Goal: Information Seeking & Learning: Learn about a topic

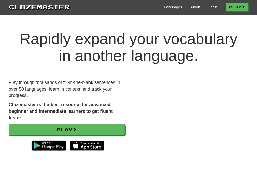
click at [120, 27] on div "Rapidly expand your vocabulary in another language. Play through thousands of f…" at bounding box center [128, 102] width 257 height 164
click at [209, 6] on link "Login" at bounding box center [213, 7] width 9 height 5
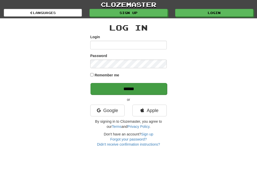
type input "*******"
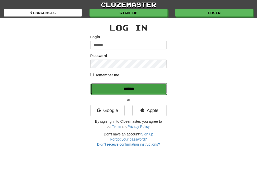
click at [116, 89] on input "******" at bounding box center [129, 89] width 77 height 12
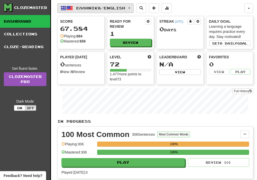
click at [132, 9] on button "Ελληνικά / English" at bounding box center [95, 8] width 76 height 10
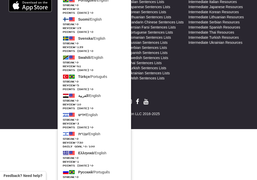
scroll to position [306, 0]
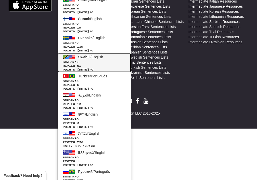
click at [71, 58] on span at bounding box center [72, 57] width 6 height 6
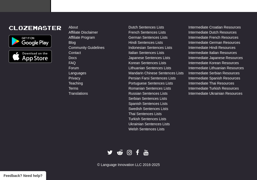
scroll to position [254, 0]
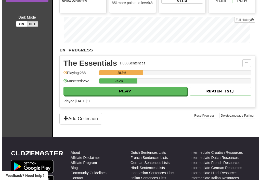
scroll to position [102, 0]
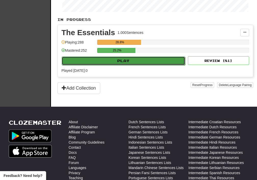
click at [123, 63] on button "Play" at bounding box center [124, 61] width 124 height 9
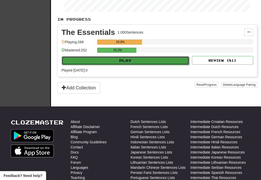
select select "**"
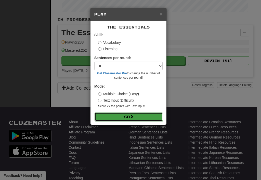
click at [128, 118] on button "Go" at bounding box center [129, 117] width 68 height 9
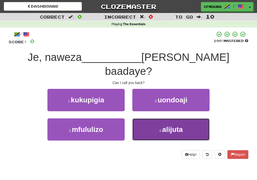
click at [160, 121] on button "4 . alijuta" at bounding box center [170, 130] width 77 height 22
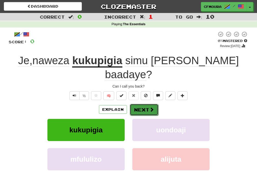
click at [140, 104] on button "Next" at bounding box center [144, 110] width 29 height 12
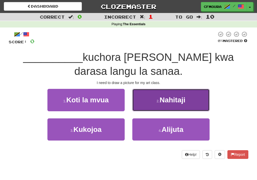
click at [159, 103] on button "2 . Nahitaji" at bounding box center [170, 100] width 77 height 22
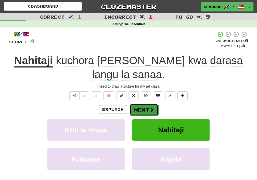
click at [146, 112] on button "Next" at bounding box center [144, 110] width 29 height 12
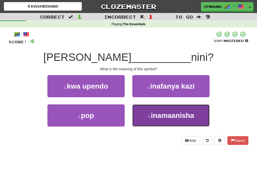
click at [162, 116] on span "inamaanisha" at bounding box center [172, 116] width 43 height 8
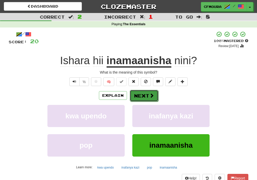
click at [146, 95] on button "Next" at bounding box center [144, 96] width 29 height 12
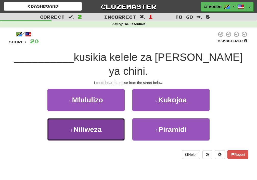
click at [97, 126] on span "Niliweza" at bounding box center [88, 130] width 28 height 8
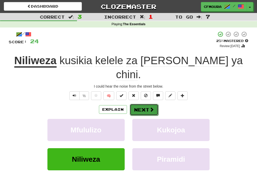
click at [148, 104] on button "Next" at bounding box center [144, 110] width 29 height 12
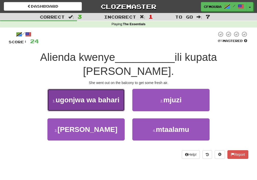
click at [88, 94] on button "1 . ugonjwa wa bahari" at bounding box center [85, 100] width 77 height 22
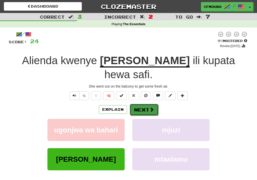
click at [153, 107] on span at bounding box center [152, 109] width 5 height 5
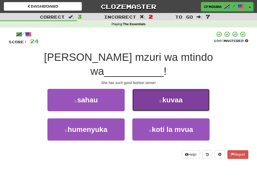
click at [176, 90] on button "2 . kuvaa" at bounding box center [170, 100] width 77 height 22
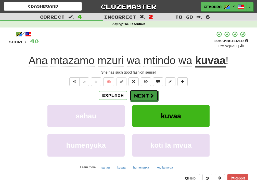
click at [149, 94] on button "Next" at bounding box center [144, 96] width 29 height 12
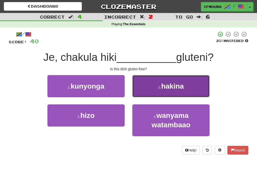
click at [172, 91] on button "2 . hakina" at bounding box center [170, 86] width 77 height 22
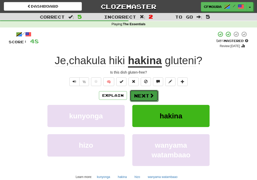
click at [145, 94] on button "Next" at bounding box center [144, 96] width 29 height 12
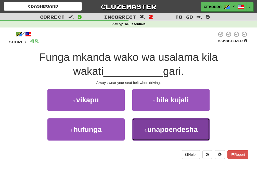
click at [182, 135] on button "4 . unapoendesha" at bounding box center [170, 130] width 77 height 22
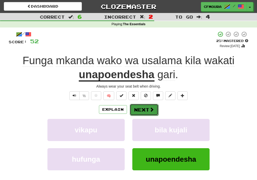
click at [151, 107] on span at bounding box center [152, 109] width 5 height 5
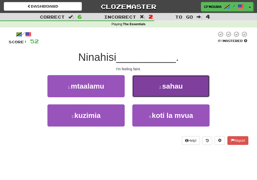
click at [144, 91] on button "2 . sahau" at bounding box center [170, 86] width 77 height 22
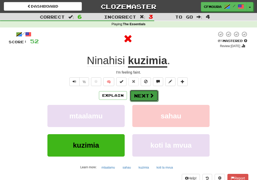
click at [137, 97] on button "Next" at bounding box center [144, 96] width 29 height 12
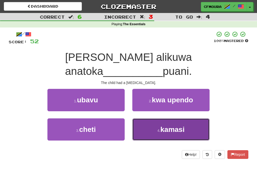
click at [144, 121] on button "4 . kamasi" at bounding box center [170, 130] width 77 height 22
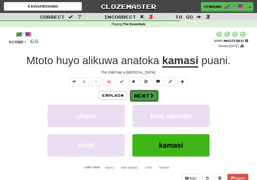
click at [150, 95] on span at bounding box center [152, 95] width 5 height 5
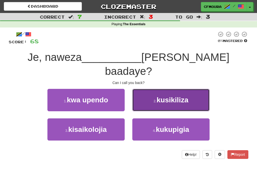
click at [180, 92] on button "2 . kusikiliza" at bounding box center [170, 100] width 77 height 22
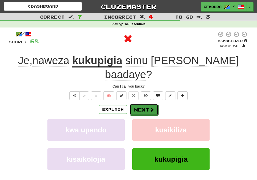
click at [154, 104] on button "Next" at bounding box center [144, 110] width 29 height 12
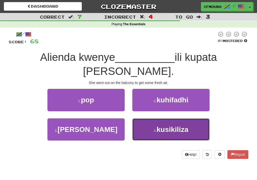
click at [173, 126] on span "kusikiliza" at bounding box center [173, 130] width 32 height 8
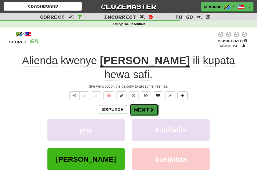
click at [142, 104] on button "Next" at bounding box center [144, 110] width 29 height 12
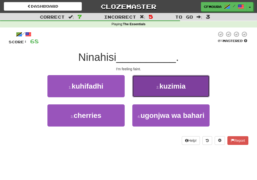
click at [177, 94] on button "2 . kuzimia" at bounding box center [170, 86] width 77 height 22
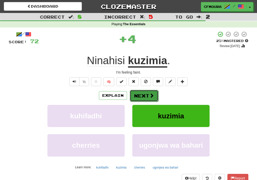
click at [142, 96] on button "Next" at bounding box center [144, 96] width 29 height 12
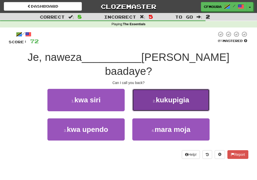
click at [179, 96] on span "kukupigia" at bounding box center [172, 100] width 33 height 8
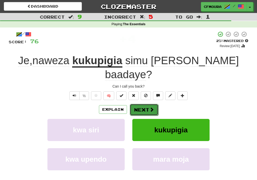
click at [145, 104] on button "Next" at bounding box center [144, 110] width 29 height 12
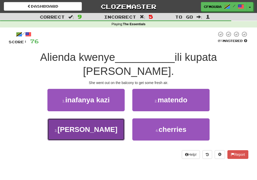
click at [82, 126] on span "roshani" at bounding box center [88, 130] width 60 height 8
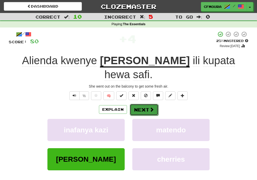
click at [152, 107] on span at bounding box center [152, 109] width 5 height 5
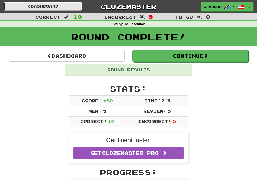
click at [36, 7] on link "Dashboard" at bounding box center [43, 6] width 78 height 9
